Goal: Check status: Check status

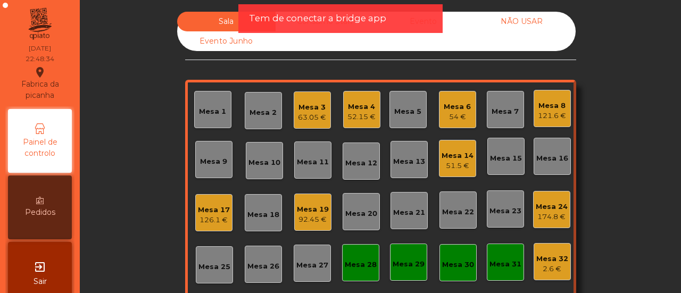
click at [216, 212] on div "Mesa 17" at bounding box center [214, 210] width 32 height 11
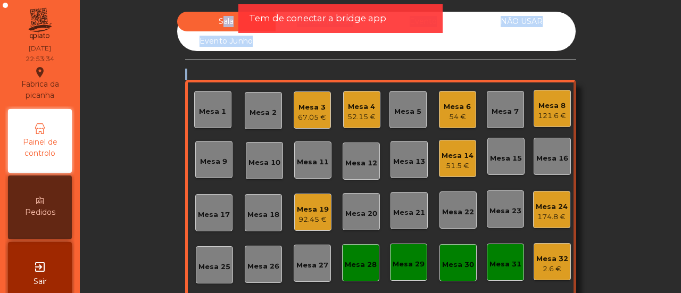
drag, startPoint x: 146, startPoint y: 155, endPoint x: 303, endPoint y: -59, distance: 265.0
click at [303, 0] on html "Fabrica da picanha location_on [DATE] 22:53:34 Painel de controlo Pedidos exit_…" at bounding box center [340, 146] width 681 height 293
